Goal: Task Accomplishment & Management: Manage account settings

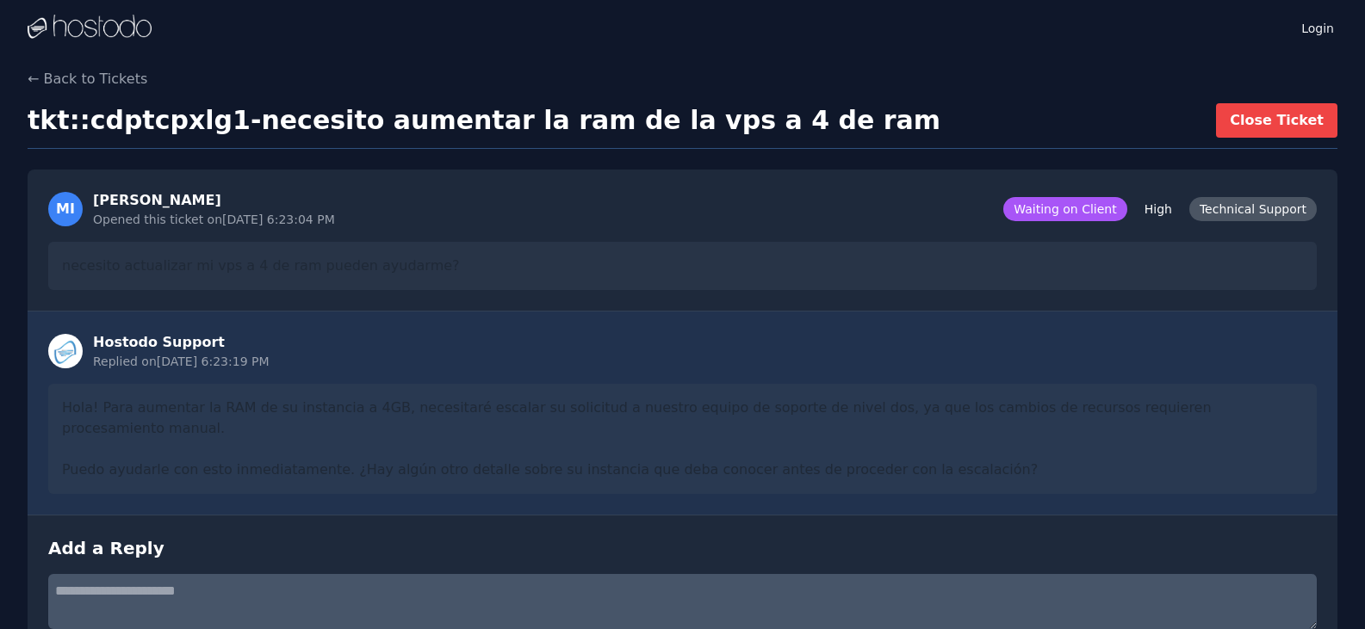
click at [955, 118] on div "tkt::cdptcpxlg1 - necesito aumentar la ram de la vps a 4 de ram Close Ticket" at bounding box center [683, 126] width 1310 height 46
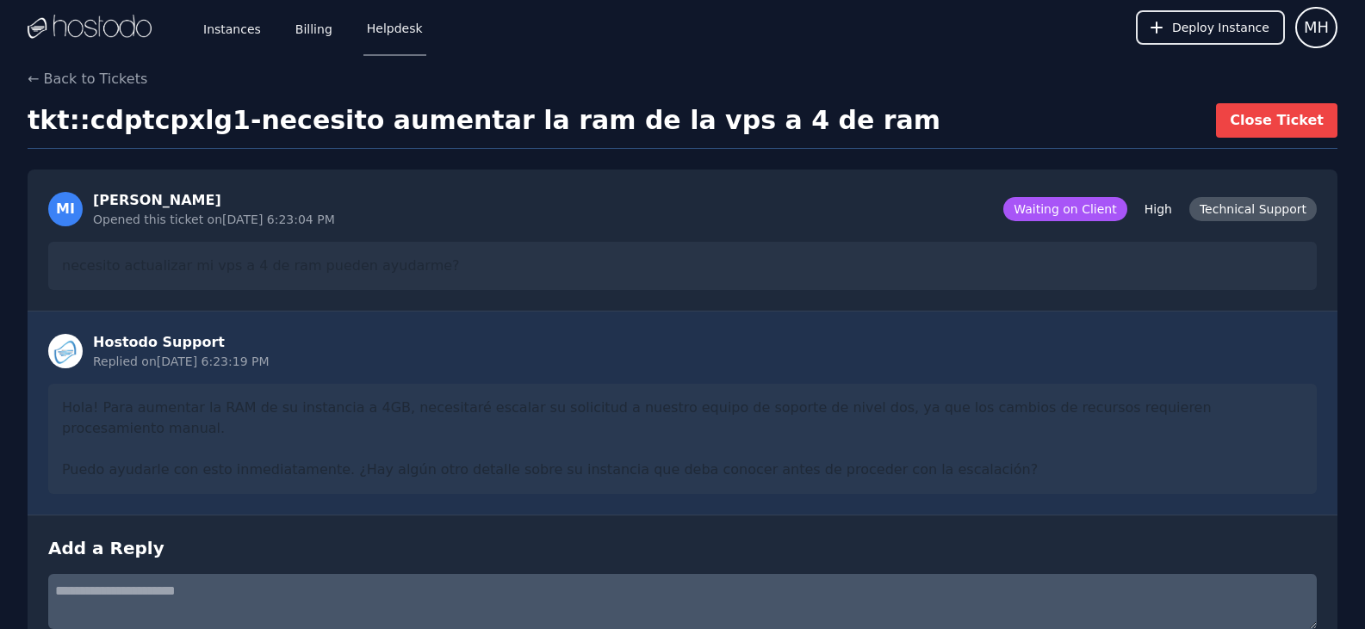
click at [258, 9] on div "Instances Billing Helpdesk" at bounding box center [299, 27] width 254 height 57
click at [241, 30] on link "Instances" at bounding box center [232, 27] width 65 height 57
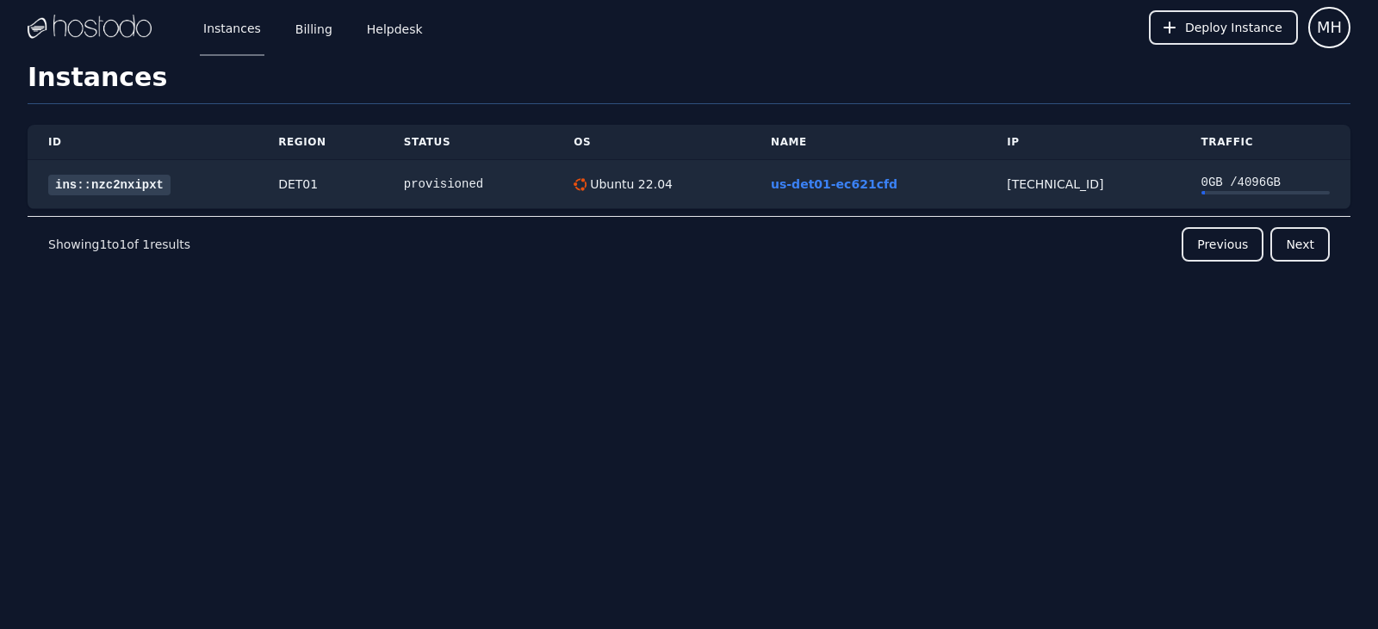
click at [376, 378] on div "Instances Billing Helpdesk Deploy Instance MH Instances SSH Keys Billing Helpde…" at bounding box center [689, 314] width 1378 height 629
click at [827, 187] on link "us-det01-ec621cfd" at bounding box center [834, 184] width 127 height 14
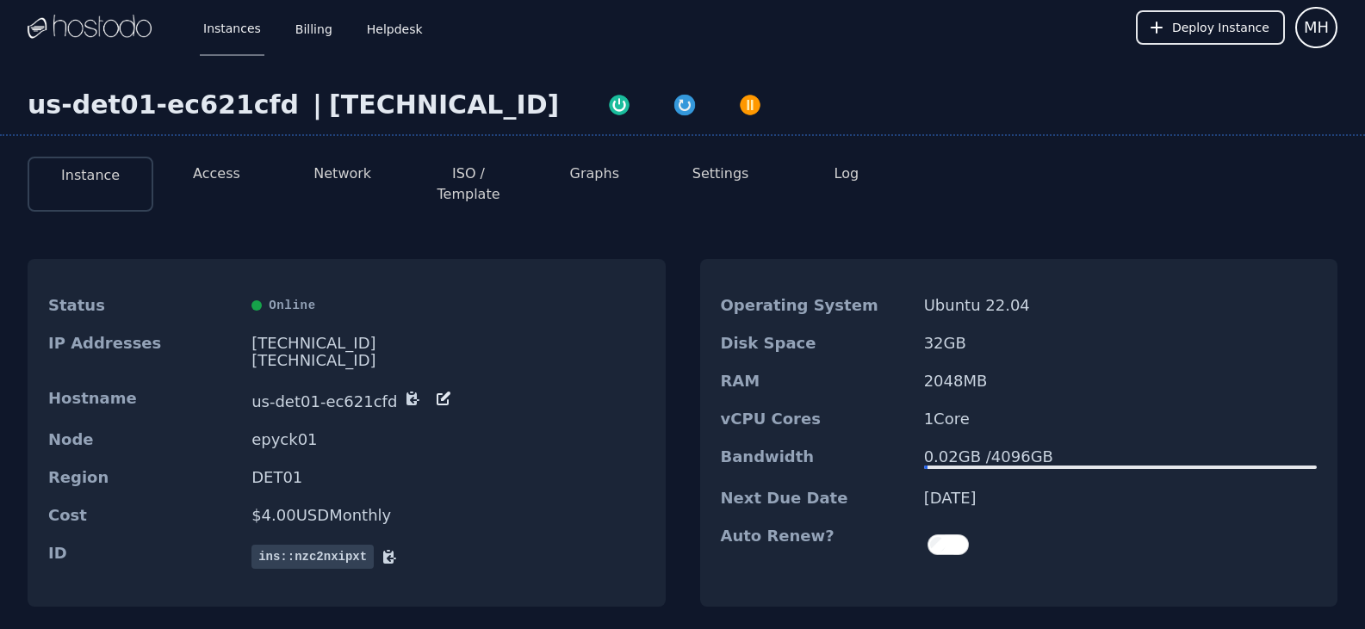
click at [245, 180] on li "Access" at bounding box center [216, 184] width 126 height 55
click at [239, 181] on li "Access" at bounding box center [216, 184] width 126 height 55
click at [228, 180] on button "Access" at bounding box center [216, 174] width 47 height 21
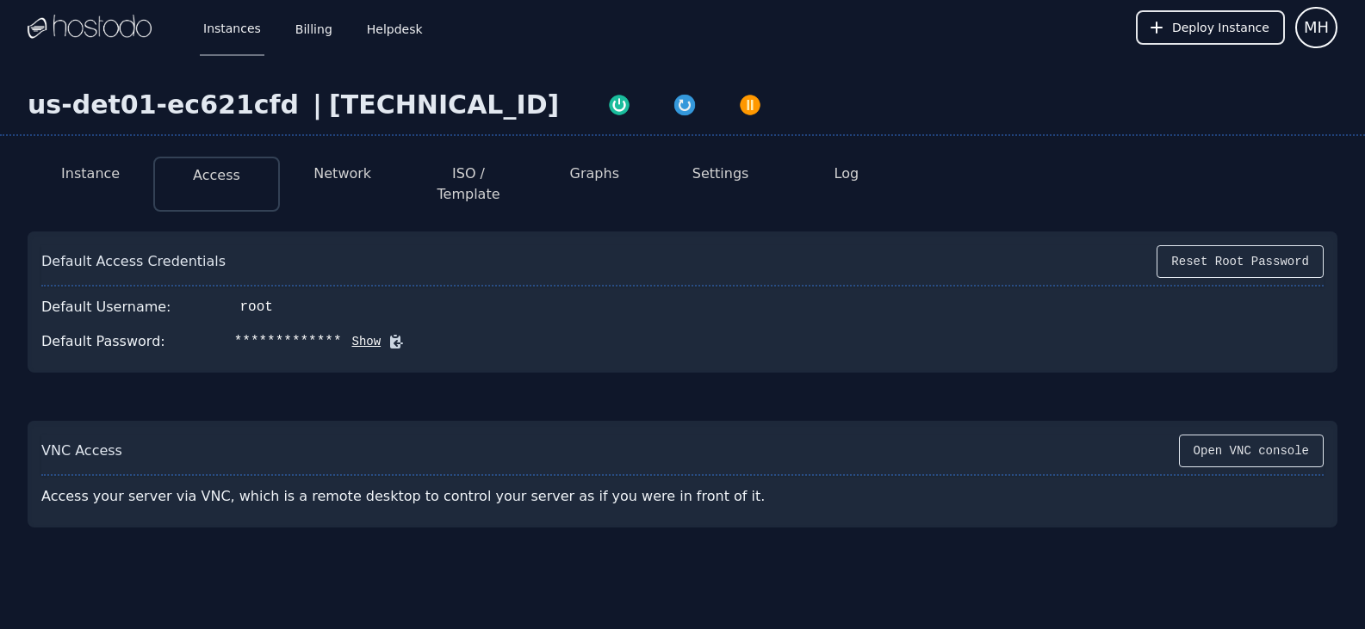
click at [342, 333] on button "Show" at bounding box center [362, 341] width 40 height 17
click at [240, 297] on div "root" at bounding box center [256, 307] width 33 height 21
click at [334, 98] on div "[TECHNICAL_ID]" at bounding box center [444, 105] width 230 height 31
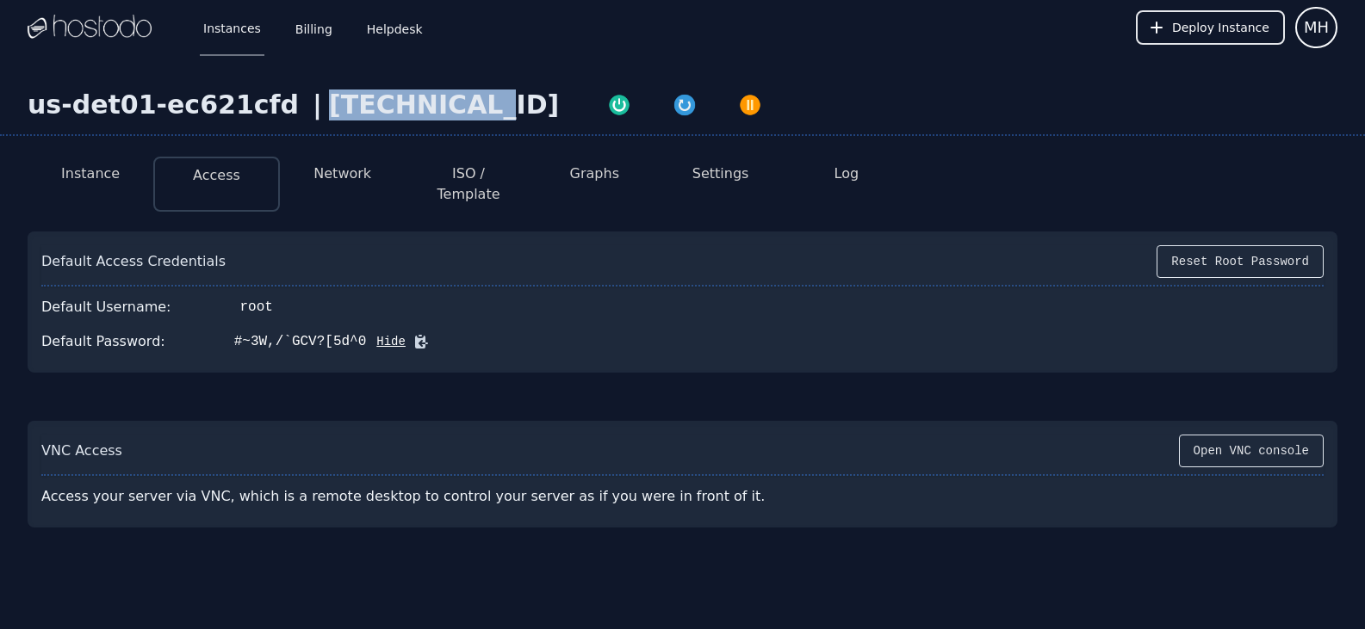
copy div "[TECHNICAL_ID]"
click at [412, 333] on icon at bounding box center [420, 341] width 17 height 17
drag, startPoint x: 353, startPoint y: 305, endPoint x: 324, endPoint y: 264, distance: 49.9
click at [324, 264] on div "Default Access Credentials Reset Root Password" at bounding box center [682, 265] width 1282 height 41
drag, startPoint x: 65, startPoint y: 157, endPoint x: 129, endPoint y: 64, distance: 113.2
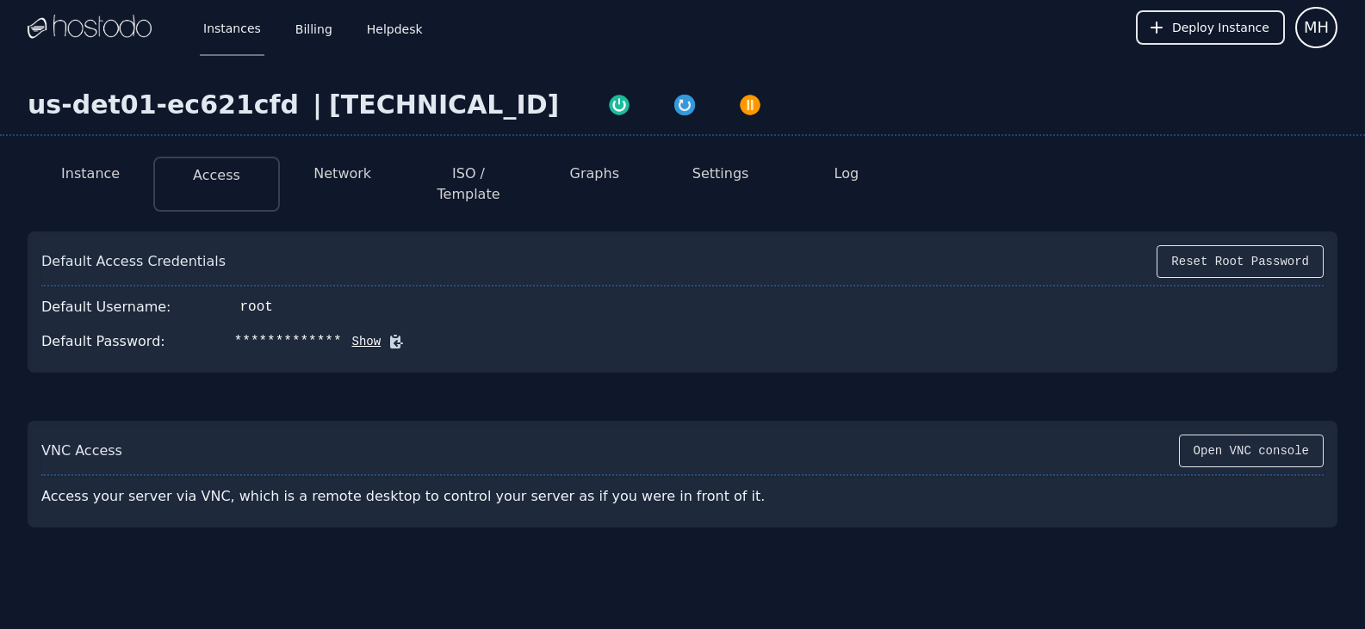
click at [65, 157] on li "Instance" at bounding box center [91, 184] width 126 height 55
click at [37, 186] on li "Instance" at bounding box center [91, 184] width 126 height 55
click at [16, 219] on div "**********" at bounding box center [682, 335] width 1365 height 385
click at [329, 100] on div "38.43.93.85" at bounding box center [444, 105] width 230 height 31
click at [329, 100] on div "[TECHNICAL_ID]" at bounding box center [444, 105] width 230 height 31
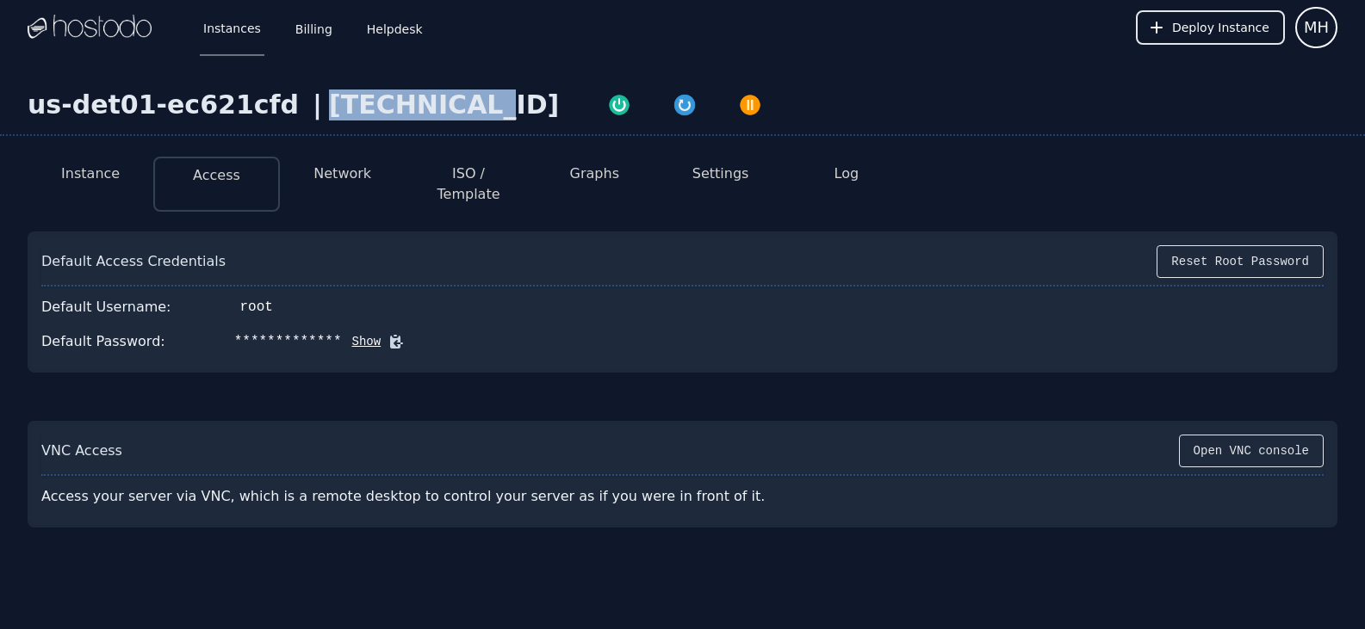
copy div "[TECHNICAL_ID]"
click at [378, 325] on div "**********" at bounding box center [682, 342] width 1282 height 34
click at [387, 333] on icon at bounding box center [395, 341] width 17 height 17
click at [635, 333] on div "**********" at bounding box center [682, 342] width 1282 height 34
click at [740, 245] on div "Default Access Credentials Reset Root Password" at bounding box center [682, 265] width 1282 height 41
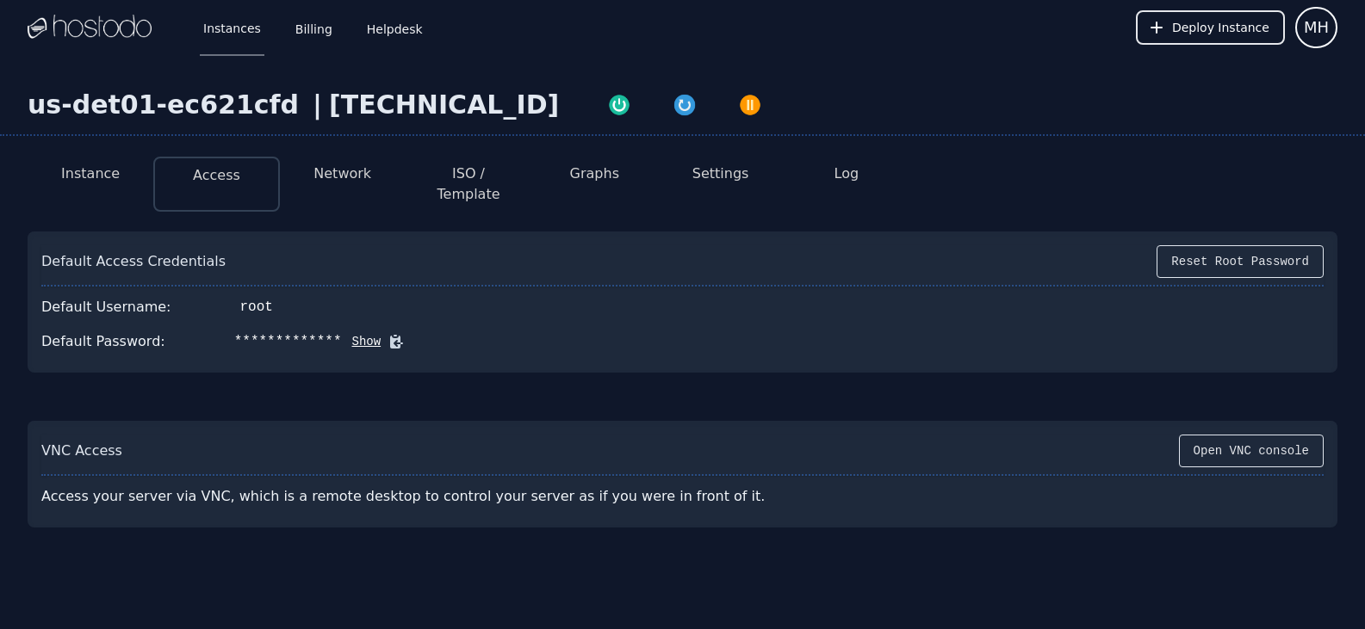
click at [329, 117] on div "[TECHNICAL_ID]" at bounding box center [444, 105] width 230 height 31
copy div "[TECHNICAL_ID]"
click at [841, 298] on div "Default Username: root" at bounding box center [682, 307] width 1282 height 34
click at [390, 336] on icon at bounding box center [396, 342] width 13 height 13
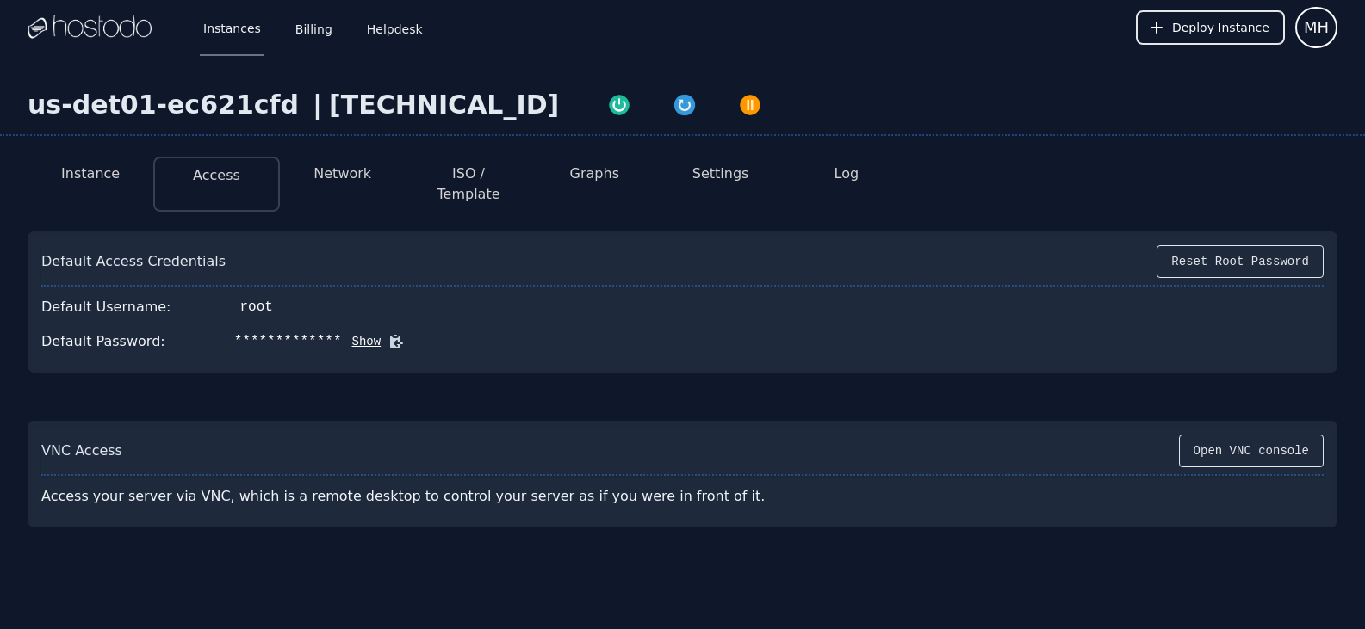
click at [71, 164] on button "Instance" at bounding box center [90, 174] width 59 height 21
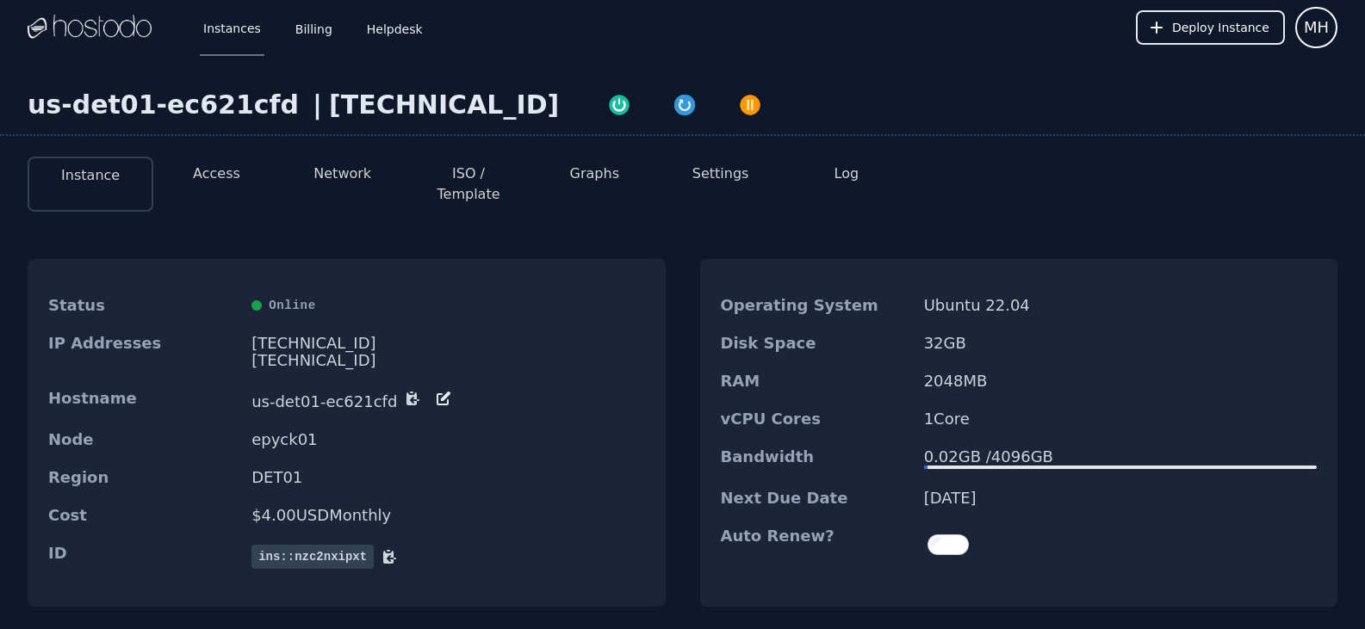
click at [91, 178] on button "Instance" at bounding box center [90, 175] width 59 height 21
click at [243, 29] on link "Instances" at bounding box center [232, 27] width 65 height 57
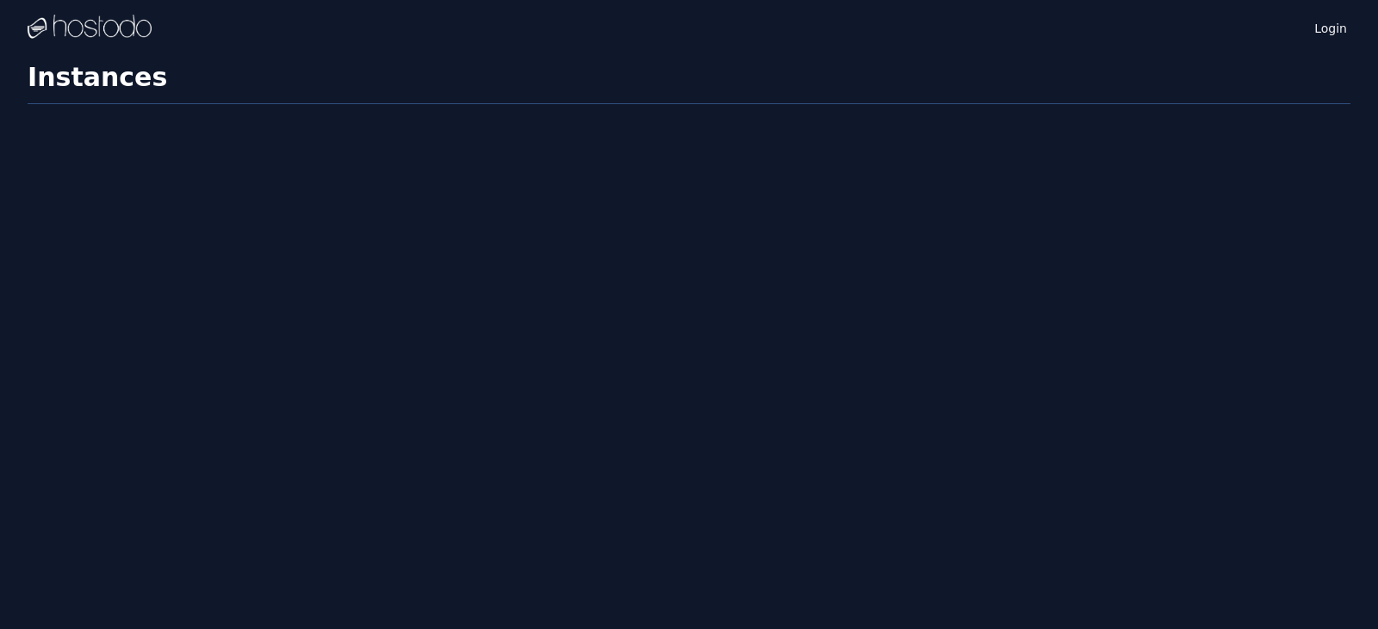
click at [243, 29] on div "Login" at bounding box center [689, 27] width 1322 height 55
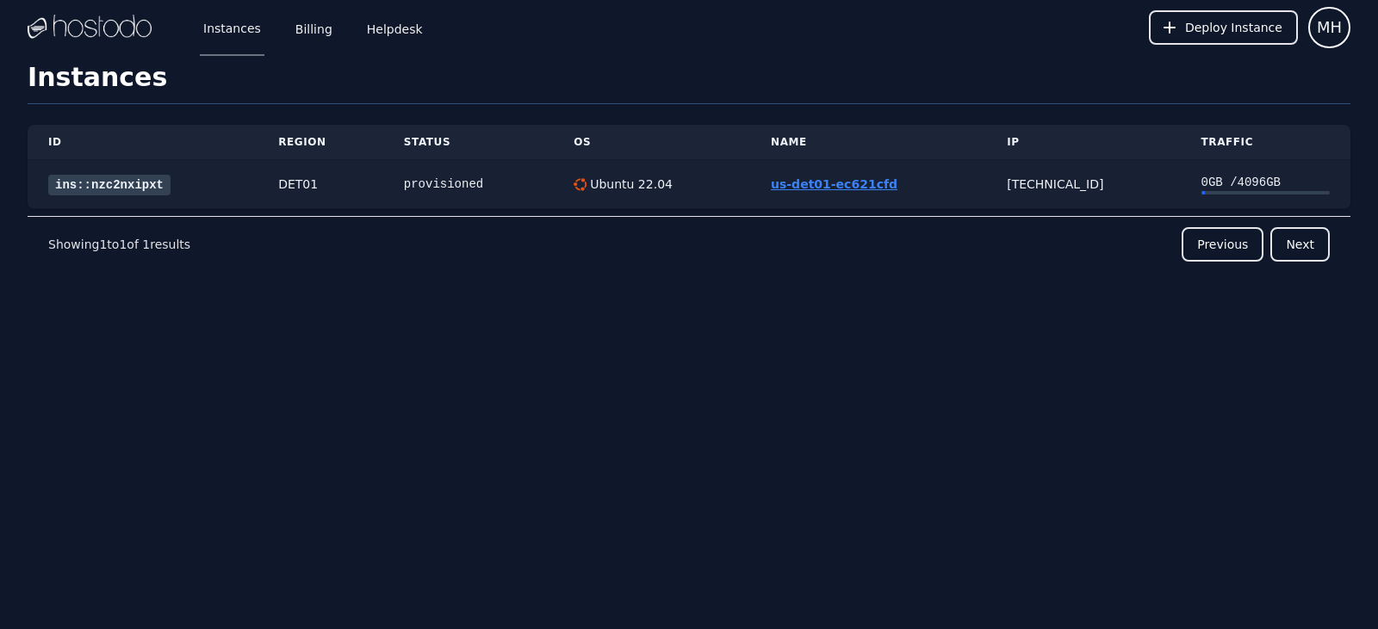
click at [800, 180] on link "us-det01-ec621cfd" at bounding box center [834, 184] width 127 height 14
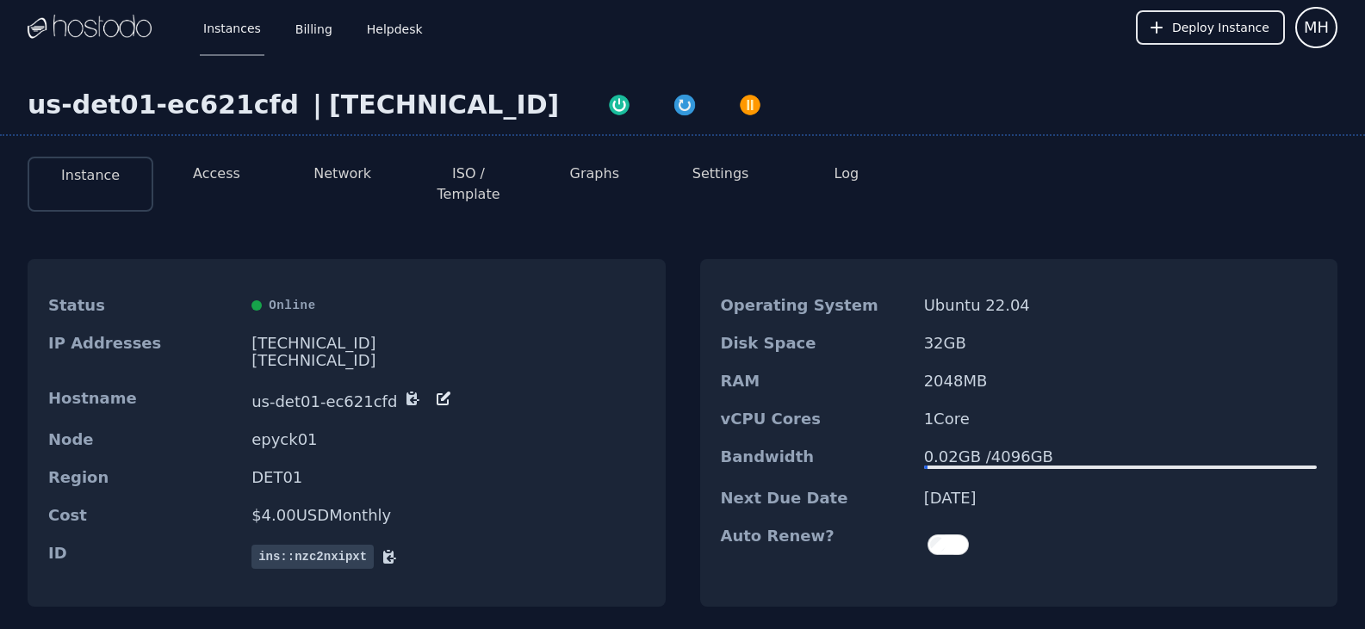
click at [240, 166] on li "Access" at bounding box center [216, 184] width 126 height 55
click at [237, 173] on li "Access" at bounding box center [216, 184] width 126 height 55
click at [229, 178] on button "Access" at bounding box center [216, 174] width 47 height 21
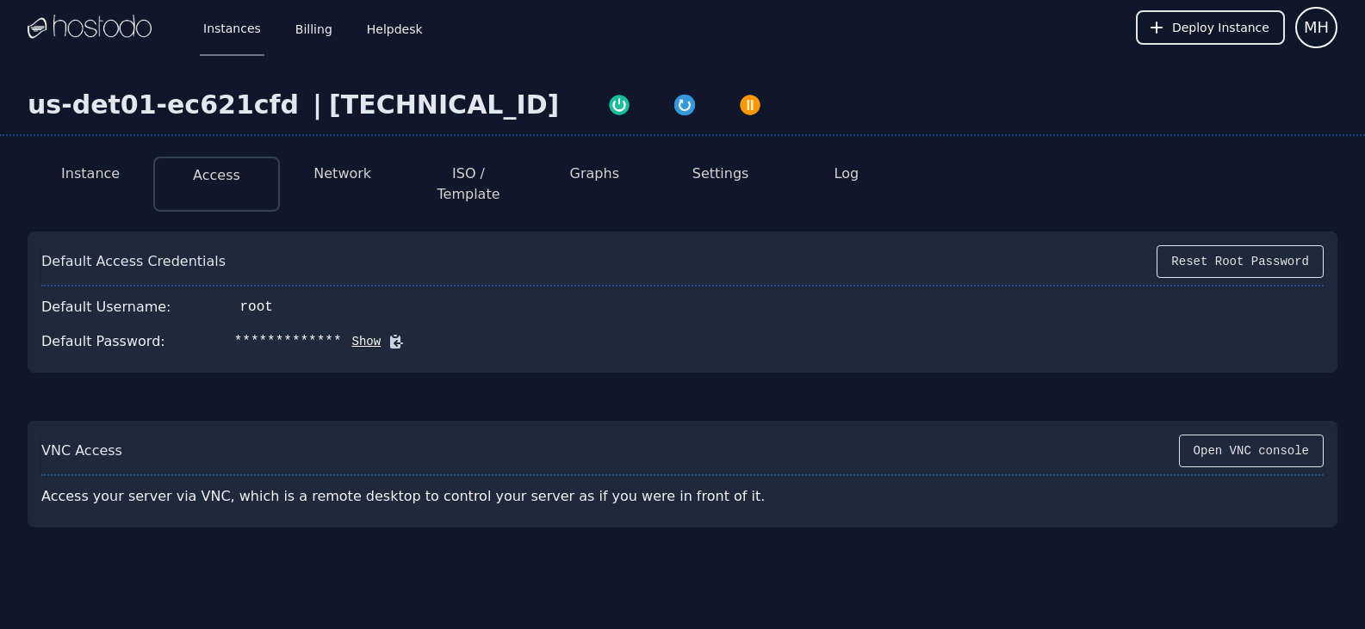
click at [347, 333] on button "Show" at bounding box center [362, 341] width 40 height 17
click at [780, 257] on div "Default Access Credentials Reset Root Password" at bounding box center [682, 265] width 1282 height 41
click at [337, 81] on div "us-det01-ec621cfd | [TECHNICAL_ID] Instance Access Network ISO / Template Graph…" at bounding box center [682, 377] width 1365 height 645
click at [337, 110] on div "[TECHNICAL_ID]" at bounding box center [444, 105] width 230 height 31
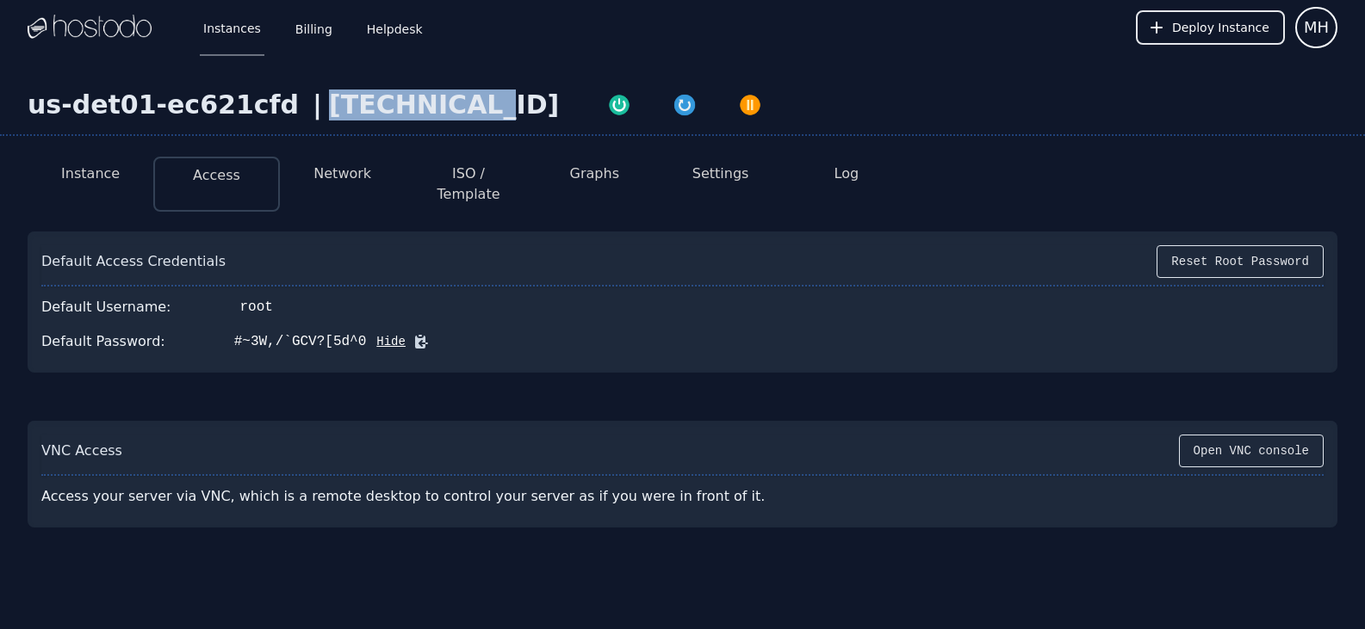
copy div "[TECHNICAL_ID]"
click at [412, 333] on icon at bounding box center [420, 341] width 17 height 17
click at [564, 588] on div "us-det01-ec621cfd | [TECHNICAL_ID] Instance Access Network ISO / Template Graph…" at bounding box center [682, 377] width 1365 height 645
click at [329, 112] on div "[TECHNICAL_ID]" at bounding box center [444, 105] width 230 height 31
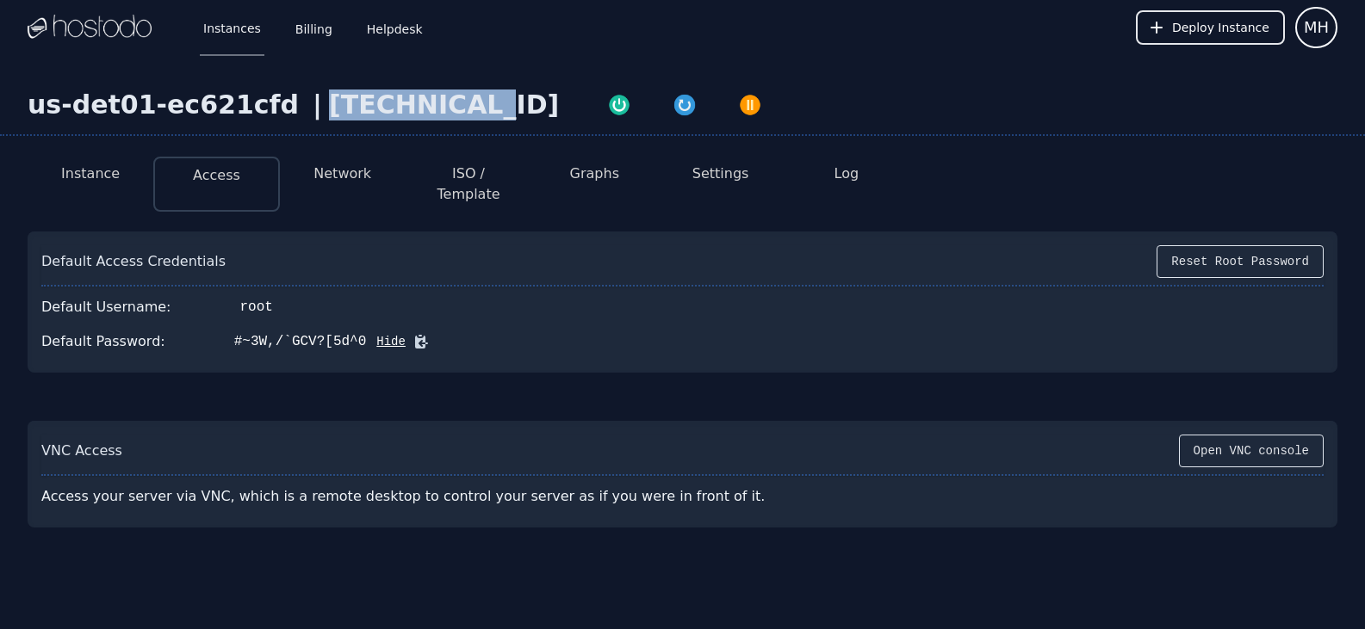
copy div "[TECHNICAL_ID]"
click at [486, 325] on div "Default Password: #~3W,/`GCV?[5d^0 Hide" at bounding box center [682, 342] width 1282 height 34
click at [415, 336] on icon at bounding box center [421, 342] width 13 height 13
drag, startPoint x: 388, startPoint y: 322, endPoint x: 395, endPoint y: 349, distance: 27.6
click at [415, 336] on icon at bounding box center [421, 342] width 13 height 13
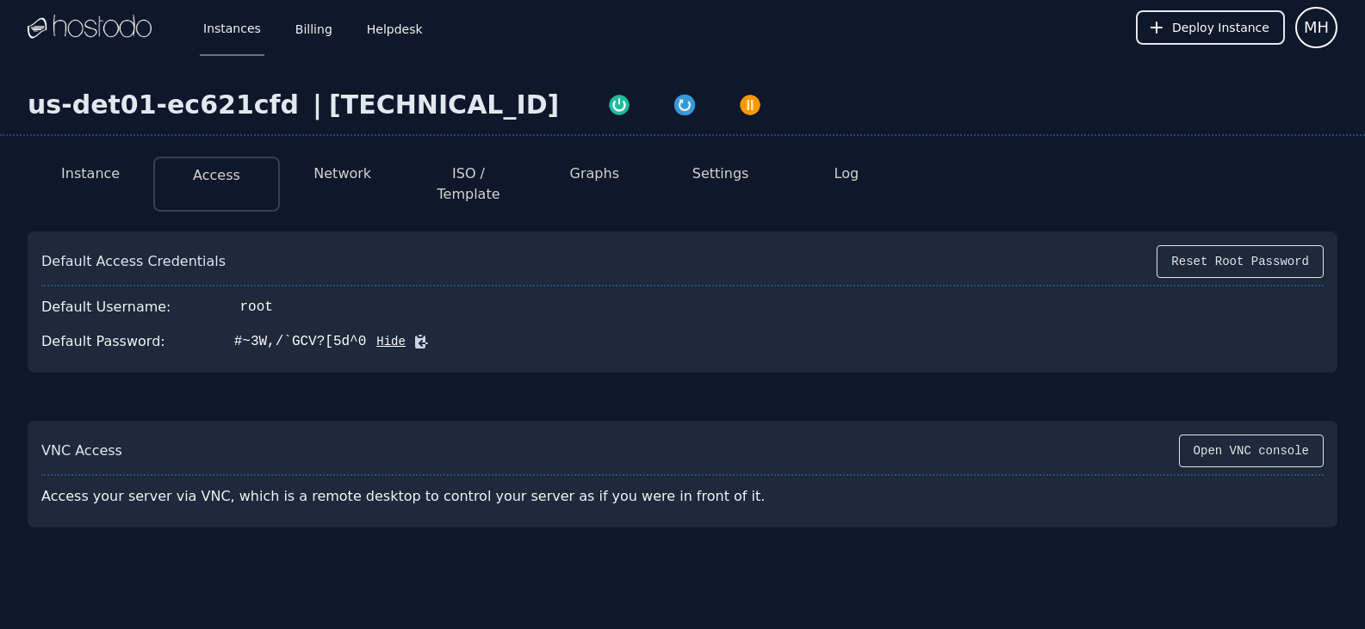
click at [696, 54] on div "Instances Billing Helpdesk Deploy Instance MH" at bounding box center [683, 27] width 1310 height 55
click at [672, 98] on img "button" at bounding box center [684, 105] width 24 height 24
click at [673, 106] on icon "button" at bounding box center [684, 107] width 22 height 22
click at [1211, 298] on div "Default Username: root" at bounding box center [682, 307] width 1282 height 34
click at [415, 101] on div "[TECHNICAL_ID]" at bounding box center [444, 105] width 230 height 31
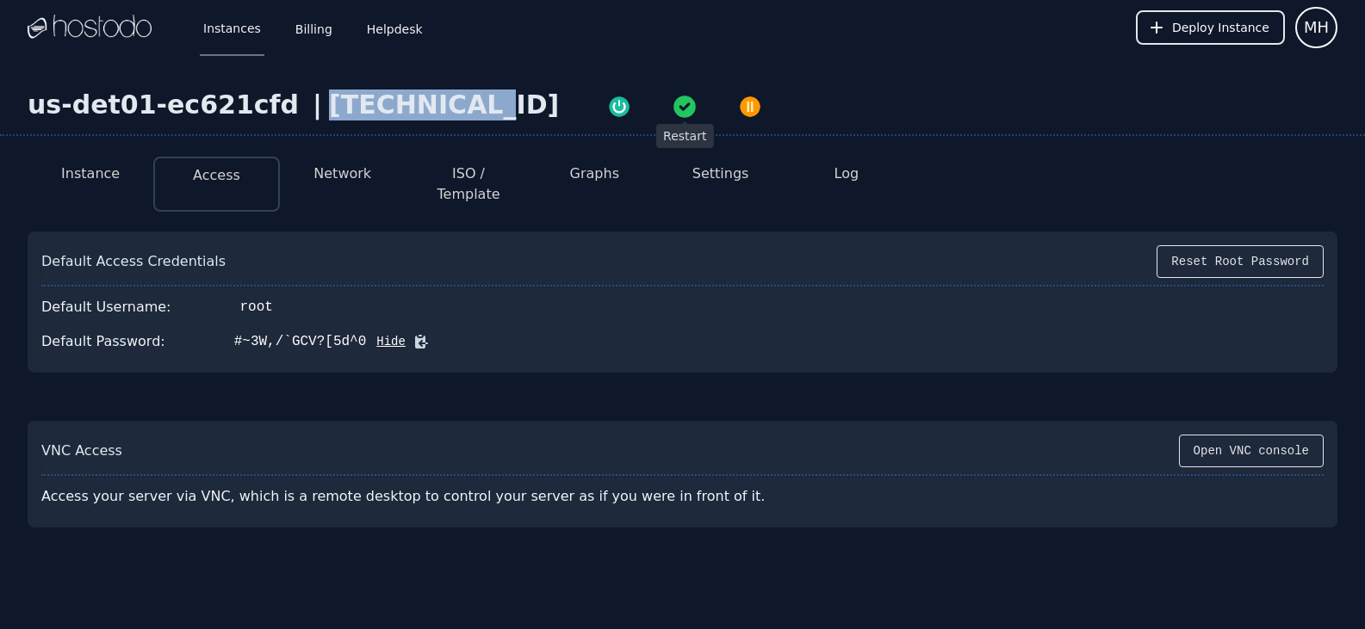
click at [415, 101] on div "[TECHNICAL_ID]" at bounding box center [444, 105] width 230 height 31
copy div "[TECHNICAL_ID]"
click at [392, 100] on div "[TECHNICAL_ID]" at bounding box center [444, 105] width 230 height 31
drag, startPoint x: 391, startPoint y: 98, endPoint x: 337, endPoint y: 102, distance: 54.3
click at [337, 102] on div "[TECHNICAL_ID]" at bounding box center [444, 105] width 230 height 31
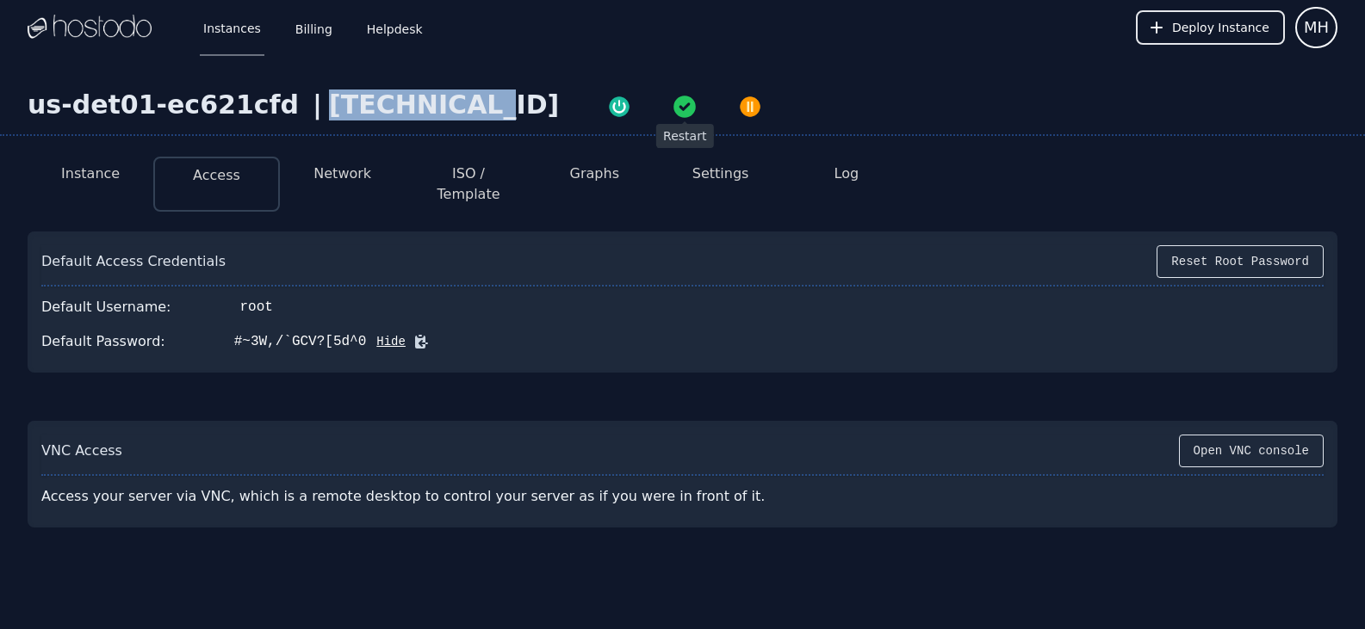
click at [337, 102] on div "[TECHNICAL_ID]" at bounding box center [444, 105] width 230 height 31
copy div "[TECHNICAL_ID]"
drag, startPoint x: 785, startPoint y: 319, endPoint x: 712, endPoint y: 333, distance: 74.6
click at [784, 325] on div "Default Password: #~3W,/`GCV?[5d^0 Hide" at bounding box center [682, 342] width 1282 height 34
click at [415, 336] on icon at bounding box center [421, 342] width 13 height 13
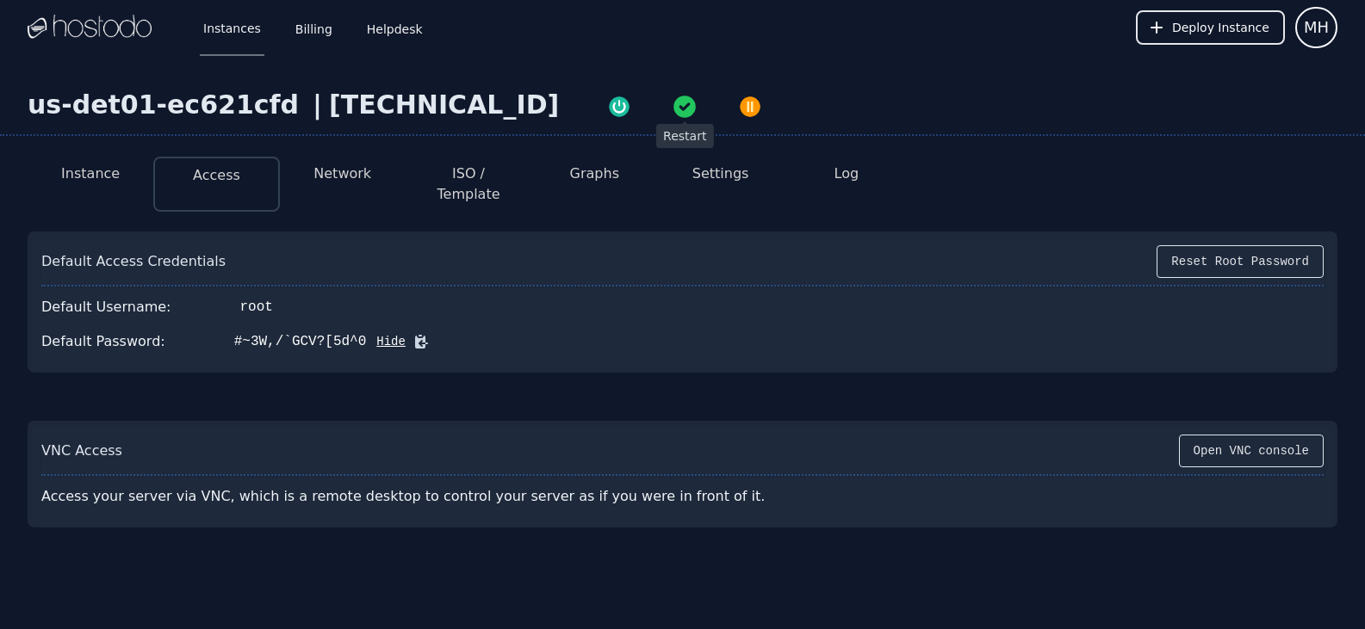
click at [673, 106] on icon "button" at bounding box center [684, 107] width 22 height 22
click at [354, 101] on div "[TECHNICAL_ID]" at bounding box center [444, 105] width 230 height 31
copy div "[TECHNICAL_ID]"
click at [839, 245] on div "Default Access Credentials Reset Root Password" at bounding box center [682, 265] width 1282 height 41
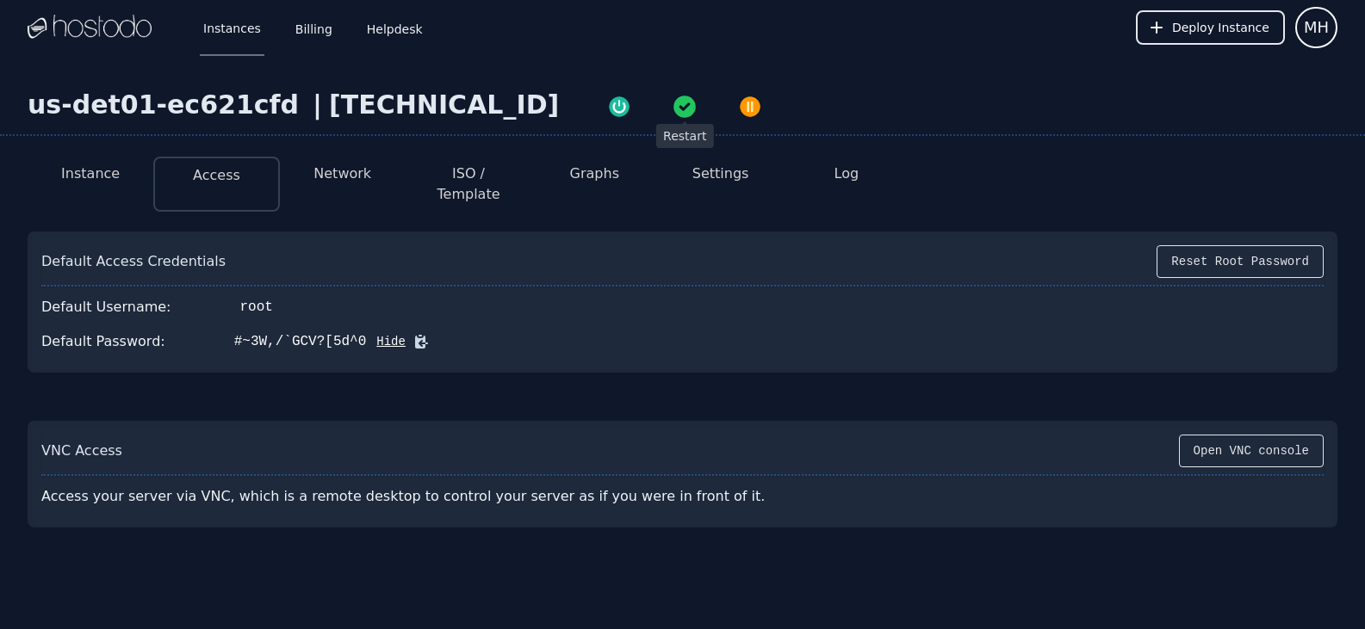
click at [415, 336] on icon at bounding box center [421, 342] width 13 height 13
click at [0, 137] on div "us-det01-ec621cfd | [TECHNICAL_ID] Instance Access Network ISO / Template Graph…" at bounding box center [682, 377] width 1365 height 645
drag, startPoint x: 0, startPoint y: 22, endPoint x: 9, endPoint y: 20, distance: 8.8
click at [0, 22] on div "Instances Billing Helpdesk Deploy Instance MH" at bounding box center [682, 27] width 1365 height 55
click at [673, 102] on icon "button" at bounding box center [684, 107] width 22 height 22
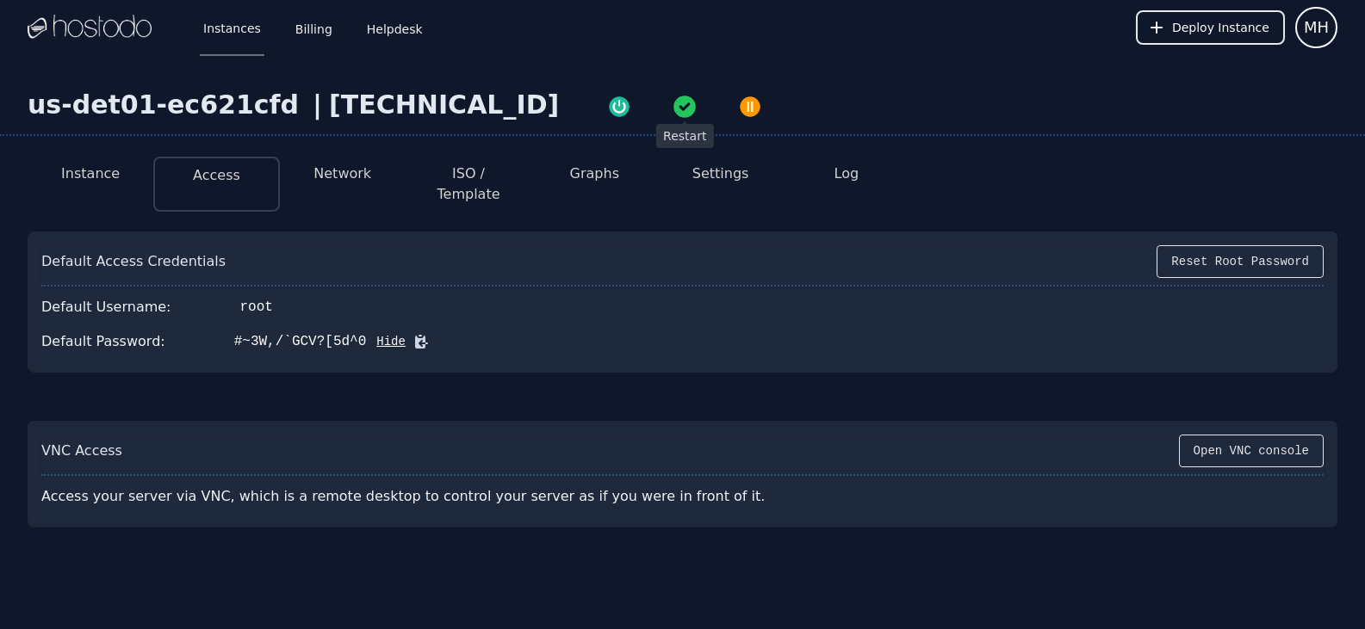
click at [673, 108] on icon "button" at bounding box center [684, 107] width 22 height 22
click at [672, 106] on img "button" at bounding box center [684, 105] width 24 height 24
click at [494, 232] on div "**********" at bounding box center [683, 302] width 1310 height 141
click at [492, 232] on div "**********" at bounding box center [683, 302] width 1310 height 141
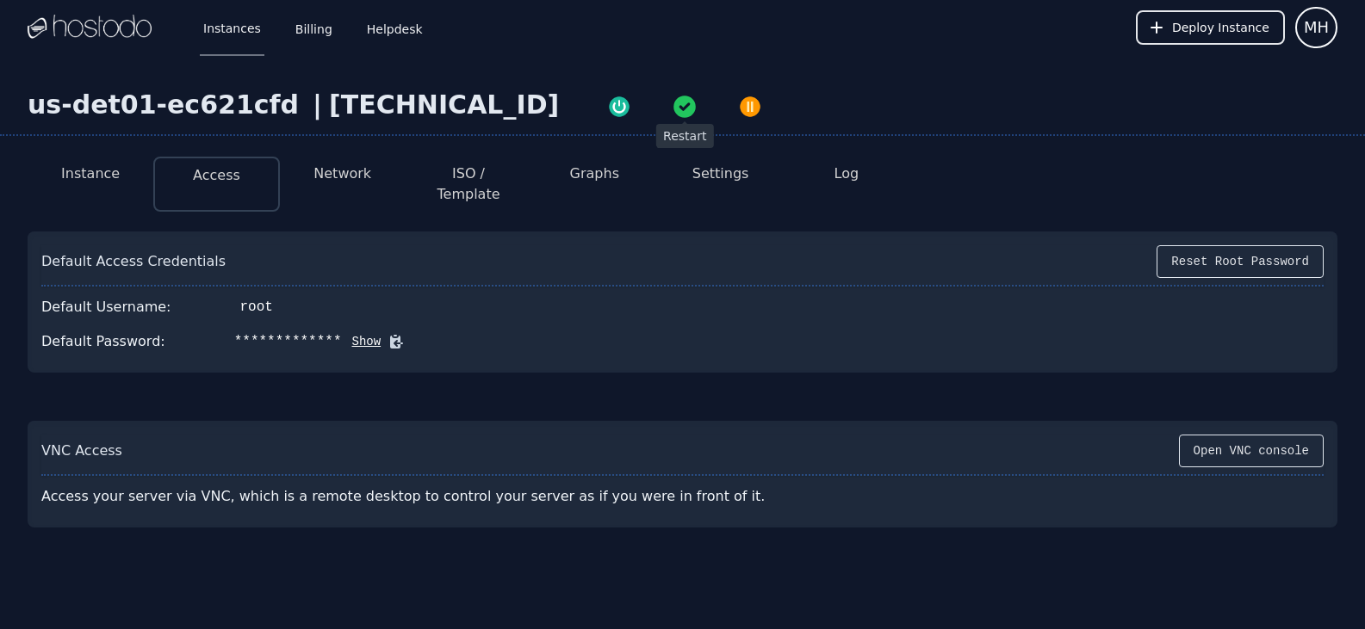
drag, startPoint x: 492, startPoint y: 216, endPoint x: 975, endPoint y: 586, distance: 608.6
click at [975, 586] on div "**********" at bounding box center [682, 377] width 1365 height 645
click at [406, 113] on div "[TECHNICAL_ID]" at bounding box center [444, 105] width 230 height 31
copy div "[TECHNICAL_ID]"
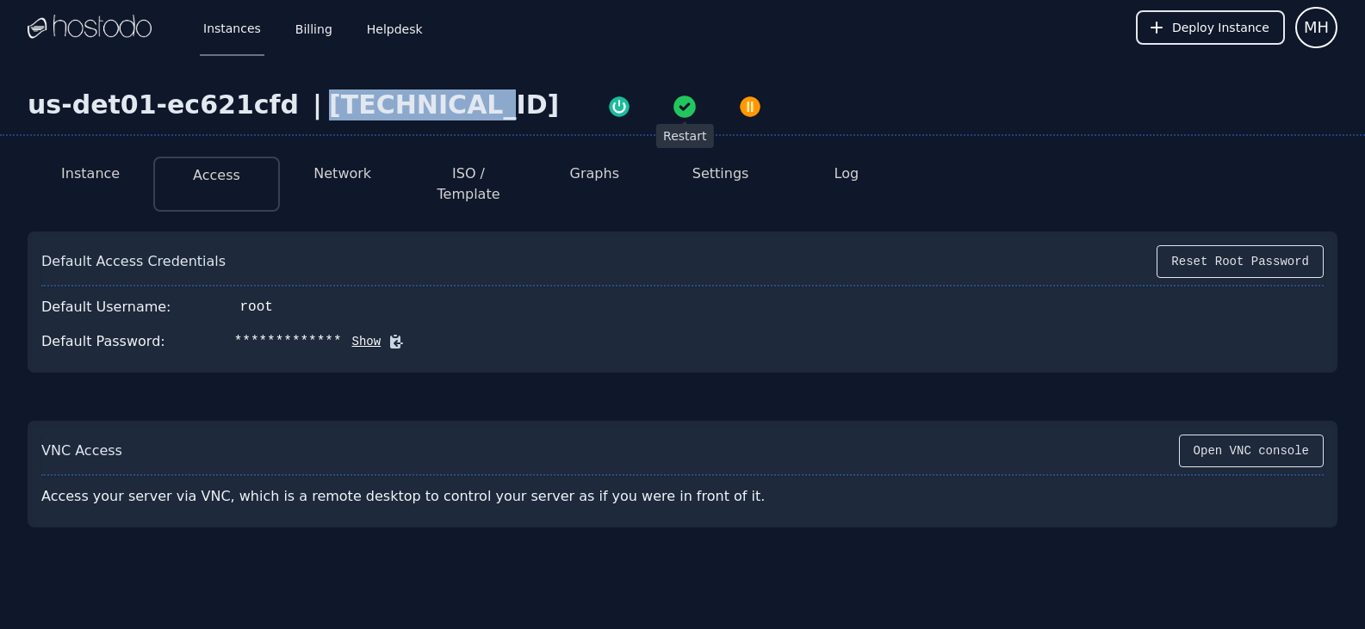
click at [342, 333] on button "Show" at bounding box center [362, 341] width 40 height 17
click at [418, 335] on icon at bounding box center [419, 336] width 3 height 2
copy div "[TECHNICAL_ID]"
click at [406, 333] on button at bounding box center [418, 341] width 24 height 17
